Goal: Information Seeking & Learning: Check status

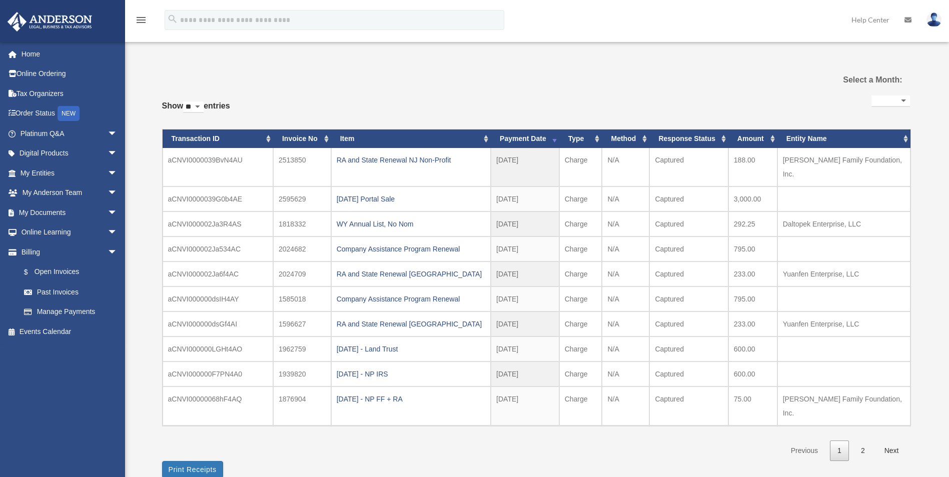
select select
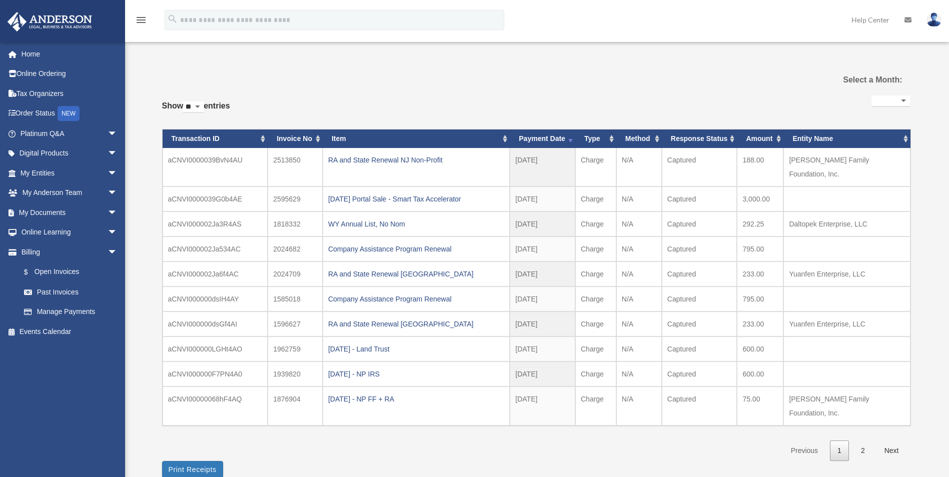
select select
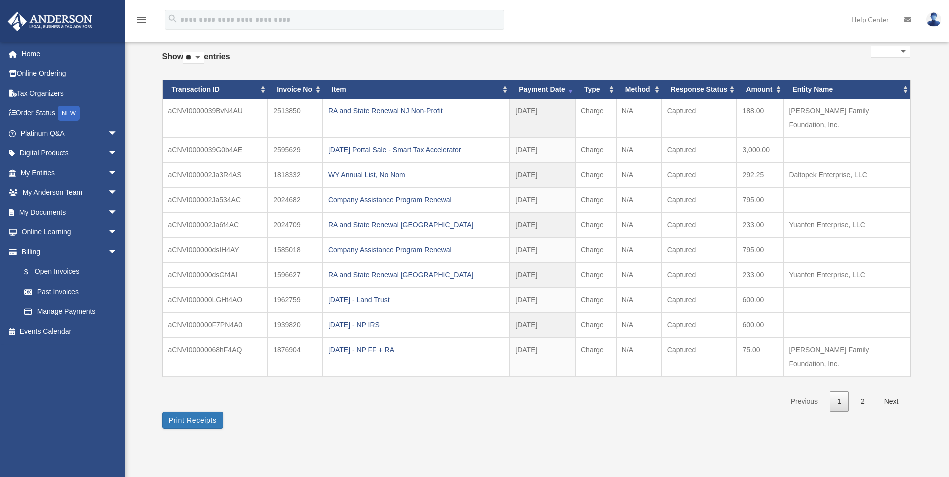
scroll to position [49, 0]
click at [47, 132] on link "Platinum Q&A arrow_drop_down" at bounding box center [70, 134] width 126 height 20
click at [34, 131] on link "Platinum Q&A arrow_drop_down" at bounding box center [70, 134] width 126 height 20
click at [108, 132] on span "arrow_drop_down" at bounding box center [118, 134] width 20 height 21
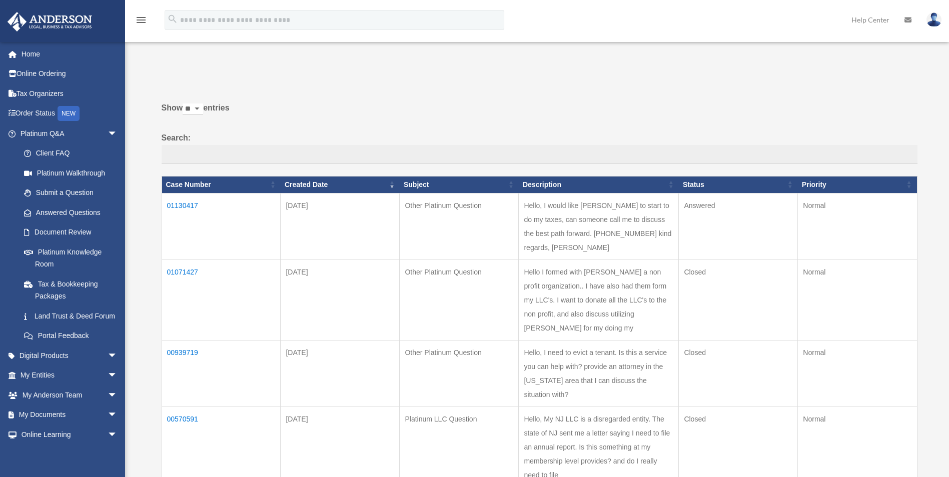
click at [188, 205] on td "01130417" at bounding box center [221, 226] width 119 height 67
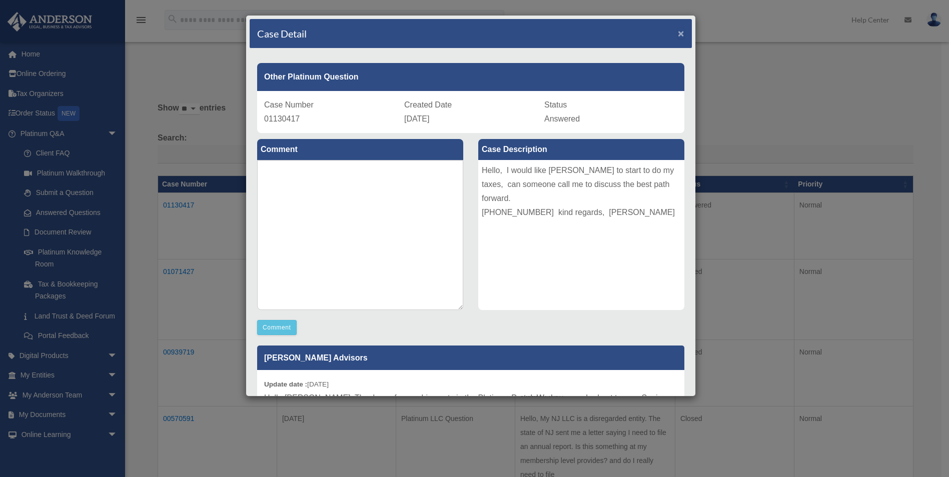
click at [678, 28] on span "×" at bounding box center [681, 34] width 7 height 12
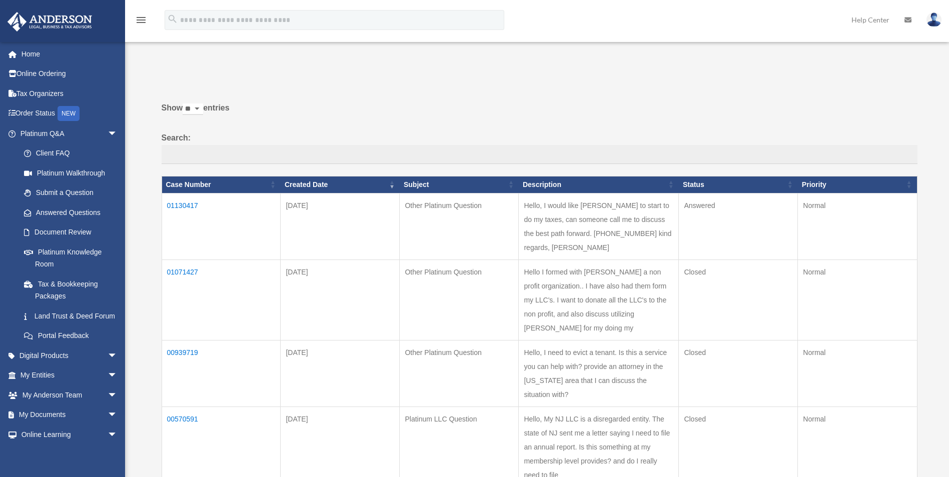
click at [184, 205] on td "01130417" at bounding box center [221, 226] width 119 height 67
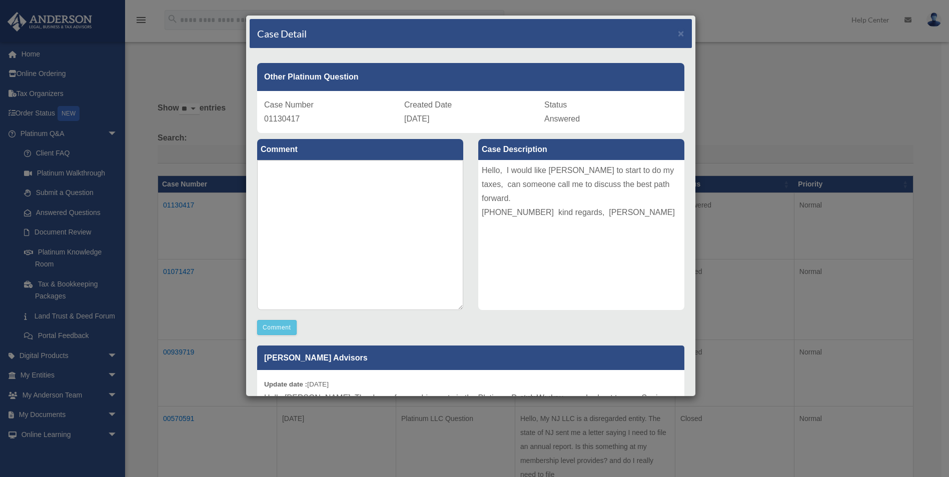
click at [820, 97] on div "Case Detail × Other Platinum Question Case Number 01130417 Created Date October…" at bounding box center [474, 238] width 949 height 477
